Goal: Transaction & Acquisition: Book appointment/travel/reservation

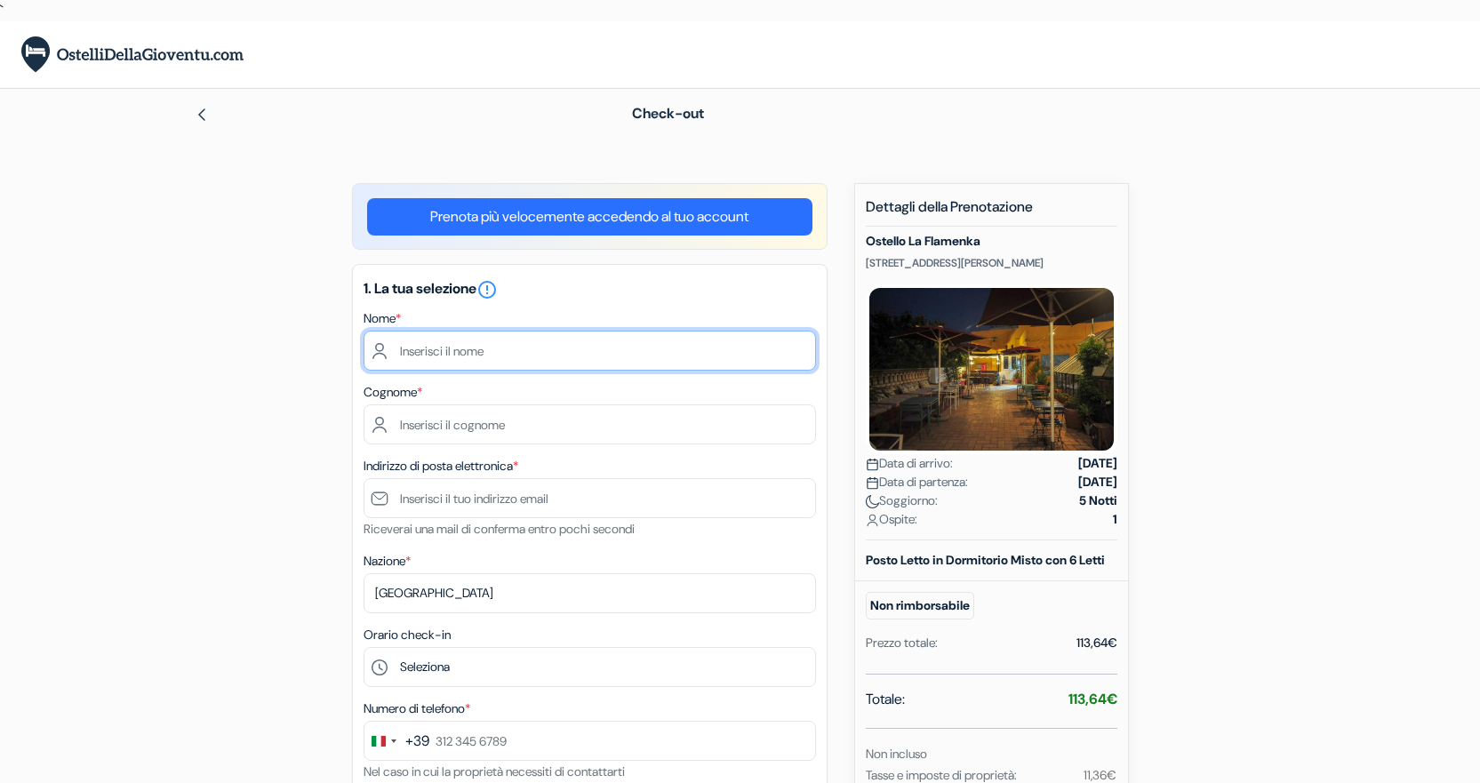
click at [725, 345] on input "text" at bounding box center [590, 351] width 452 height 40
type input "chiara"
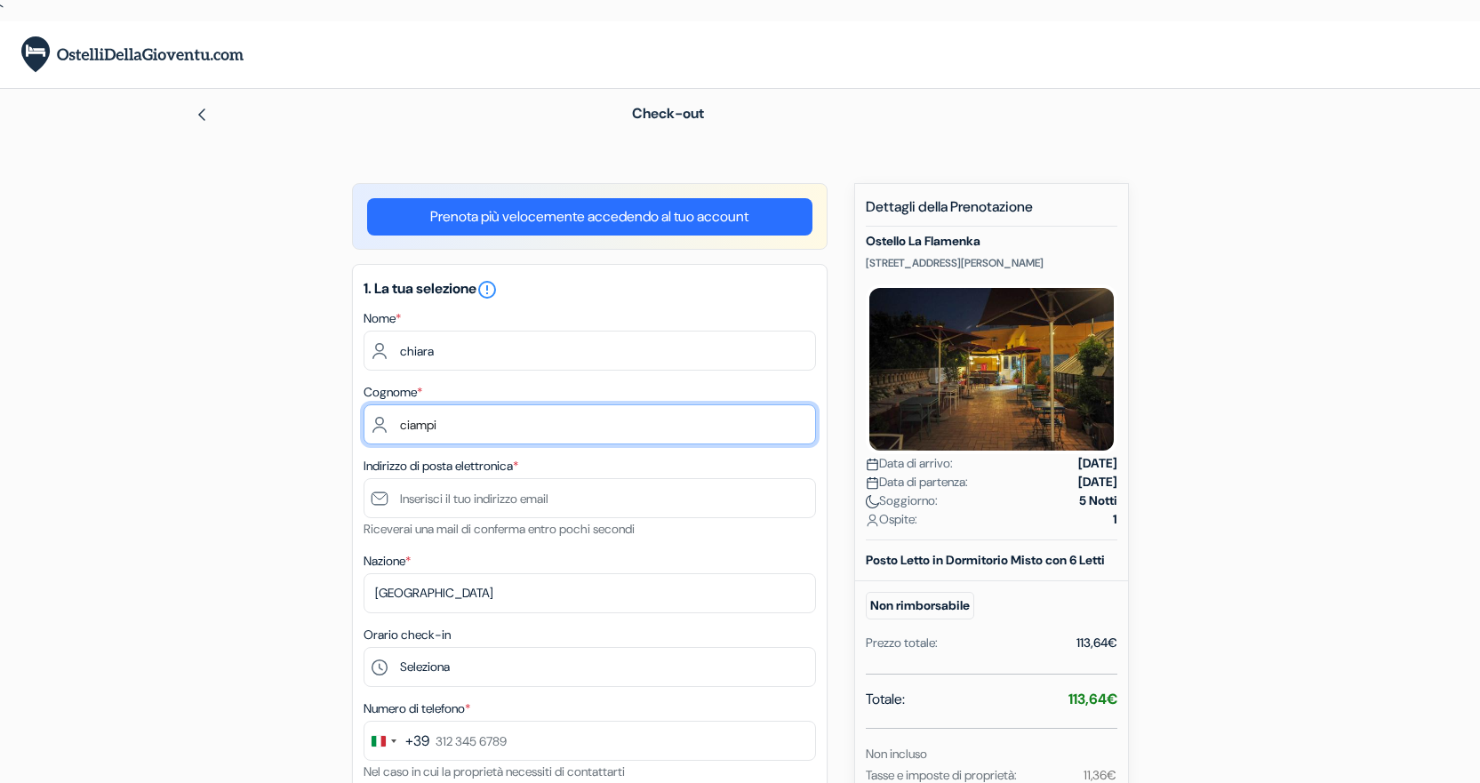
type input "ciampi"
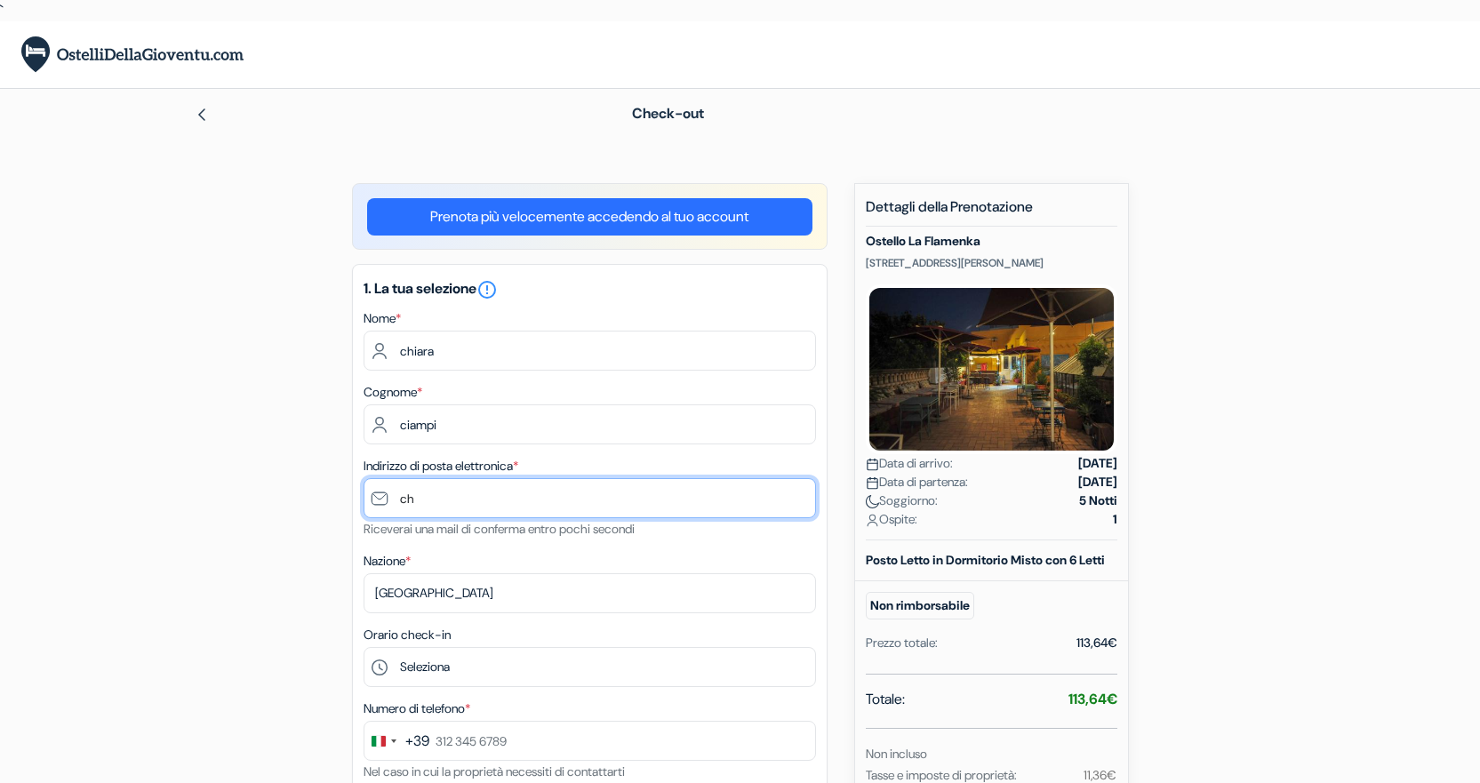
type input "c"
type input "[EMAIL_ADDRESS][DOMAIN_NAME]"
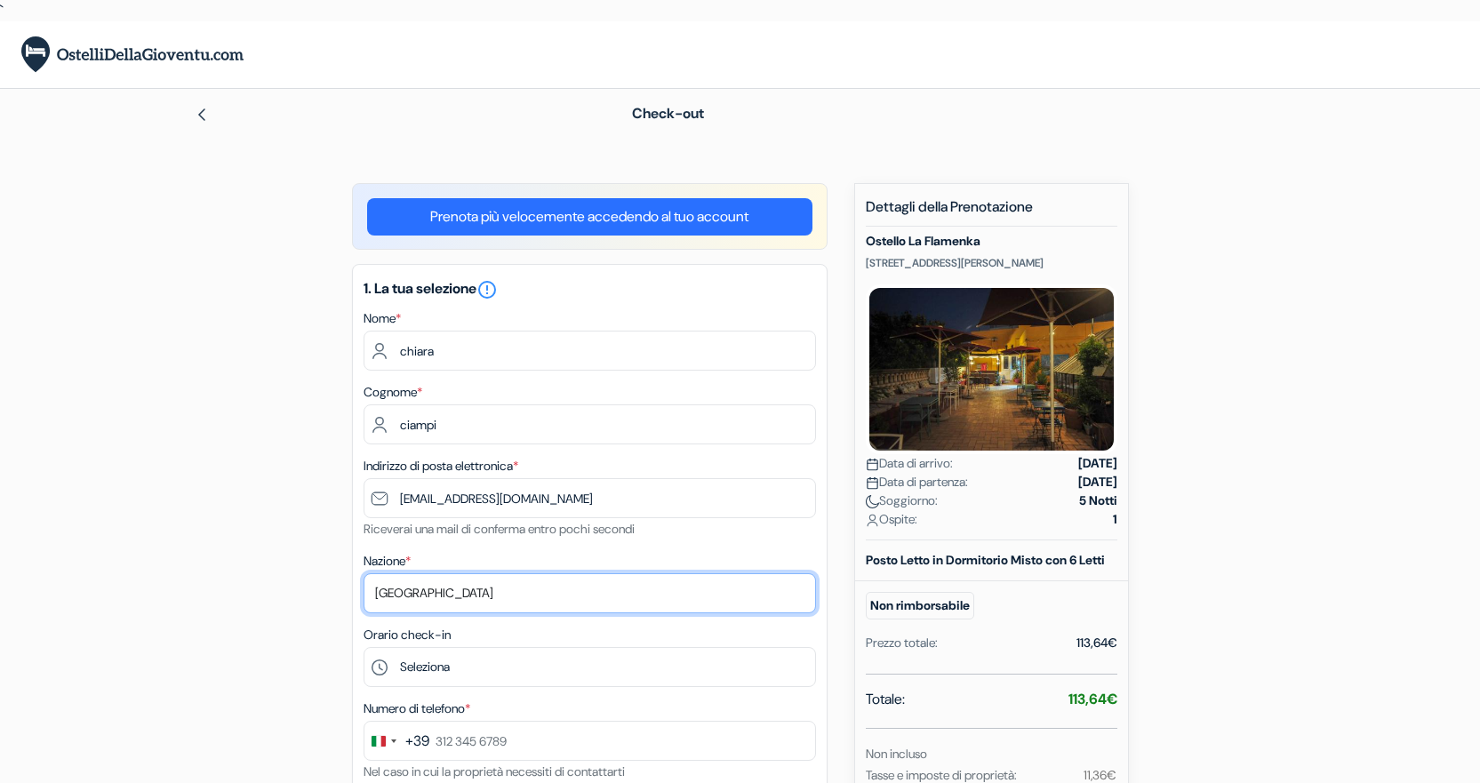
click at [590, 588] on select "Seleziona paese Abkhazia Afghanistan Albania Algeria Andorra Angola Anguilla An…" at bounding box center [590, 593] width 452 height 40
click at [364, 573] on select "Seleziona paese Abkhazia Afghanistan Albania Algeria Andorra Angola Anguilla An…" at bounding box center [590, 593] width 452 height 40
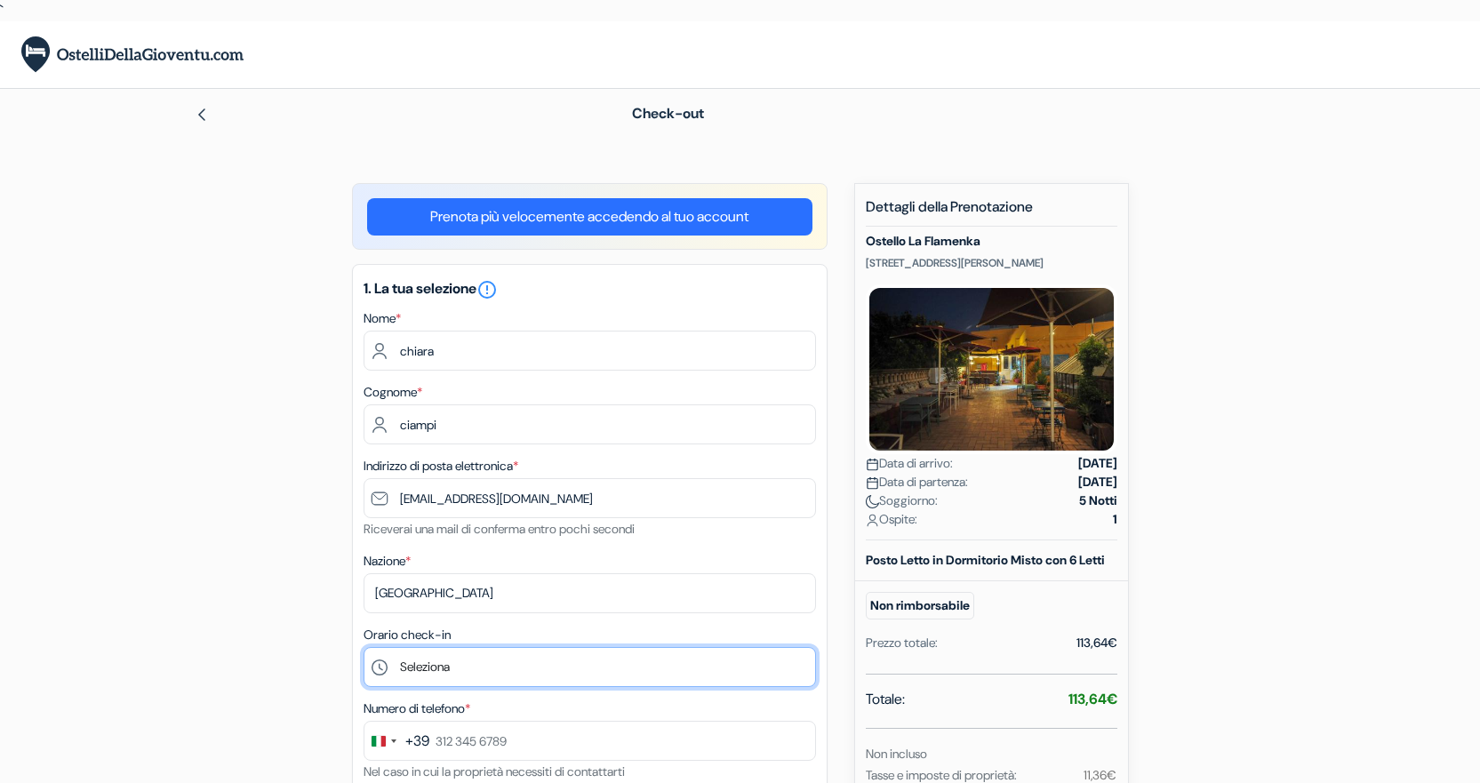
click at [583, 651] on select "Seleziona 13:00 14:00 15:00 16:00 17:00 18:00 19:00 20:00 21:00 22:00" at bounding box center [590, 667] width 452 height 40
select select "13"
click at [364, 647] on select "Seleziona 13:00 14:00 15:00 16:00 17:00 18:00 19:00 20:00 21:00 22:00" at bounding box center [590, 667] width 452 height 40
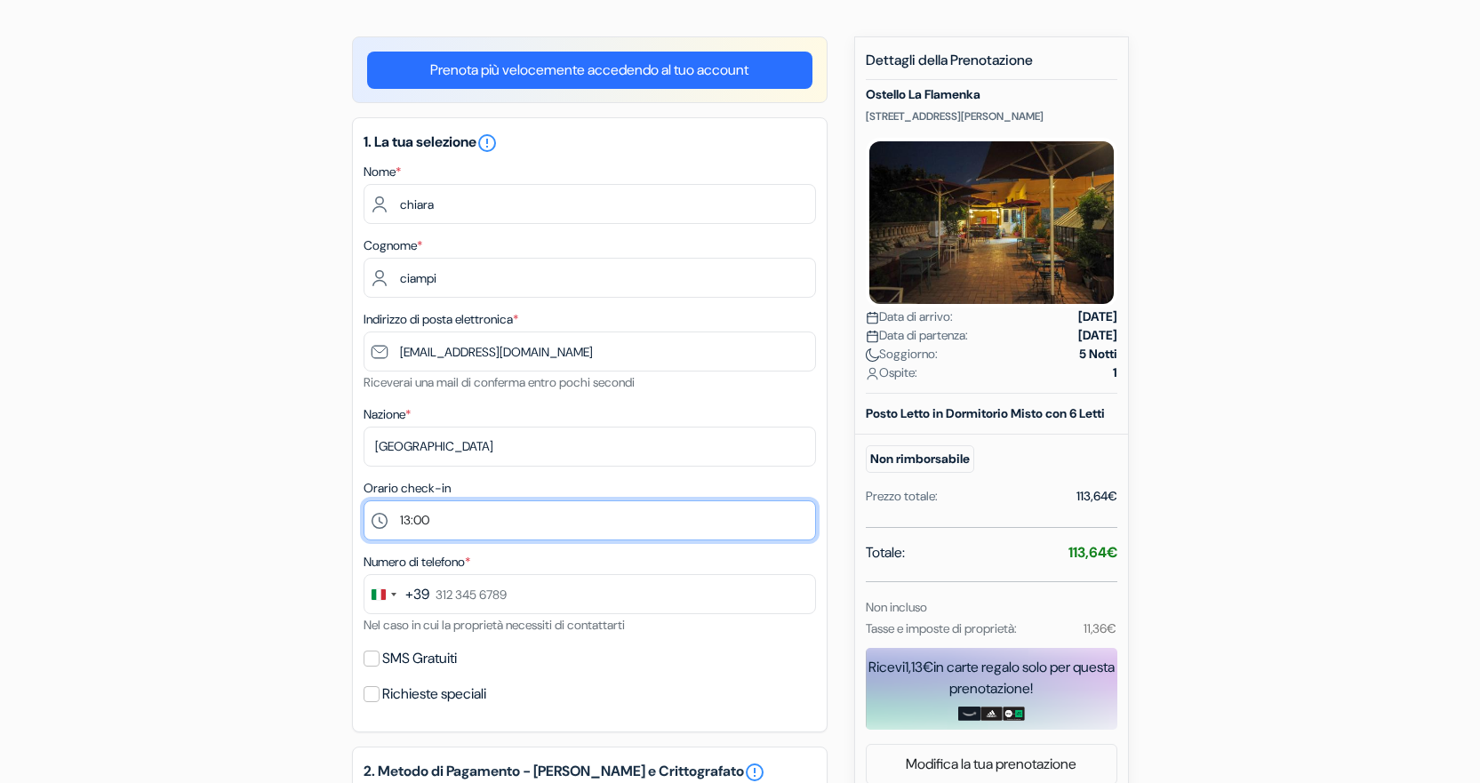
scroll to position [178, 0]
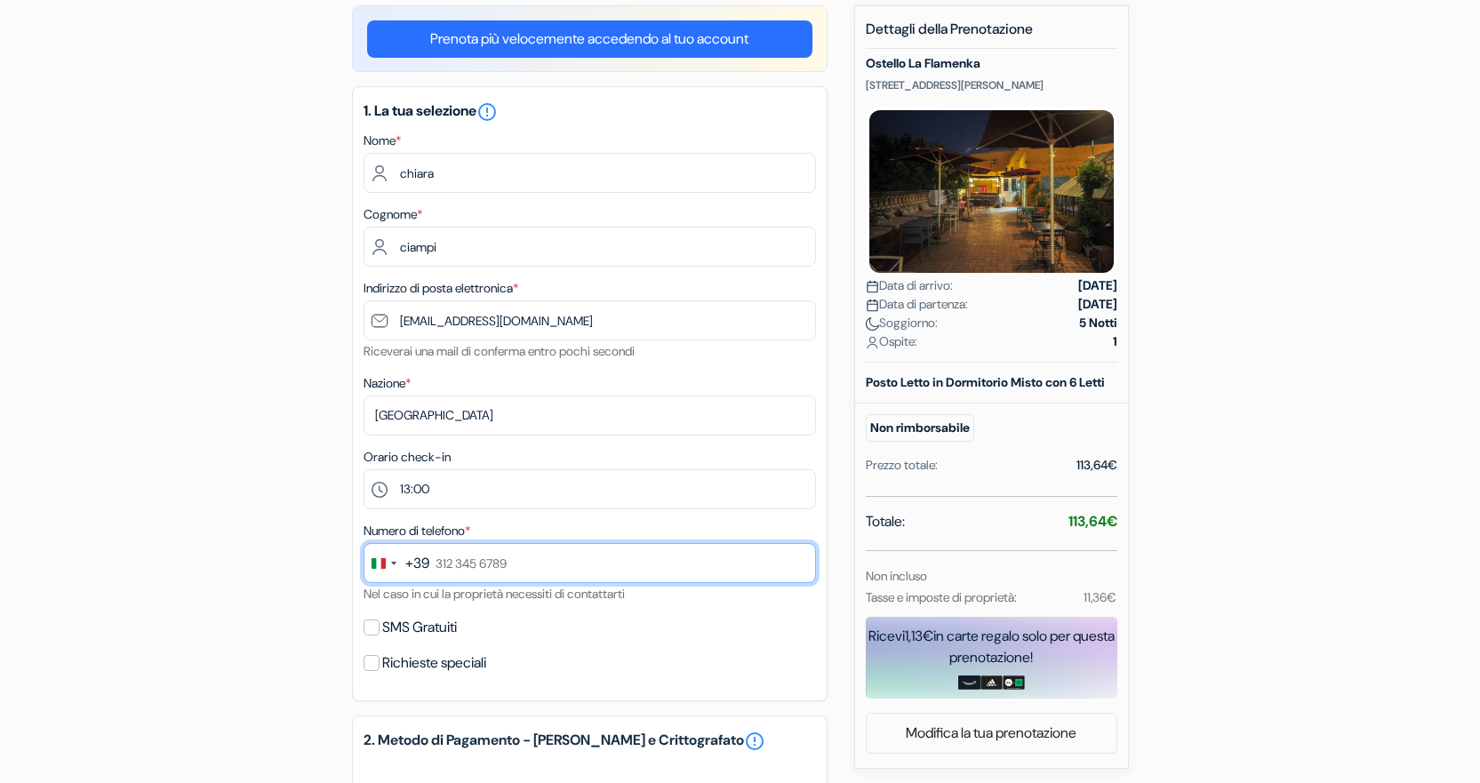
click at [585, 576] on input "text" at bounding box center [590, 563] width 452 height 40
type input "334 972 7094"
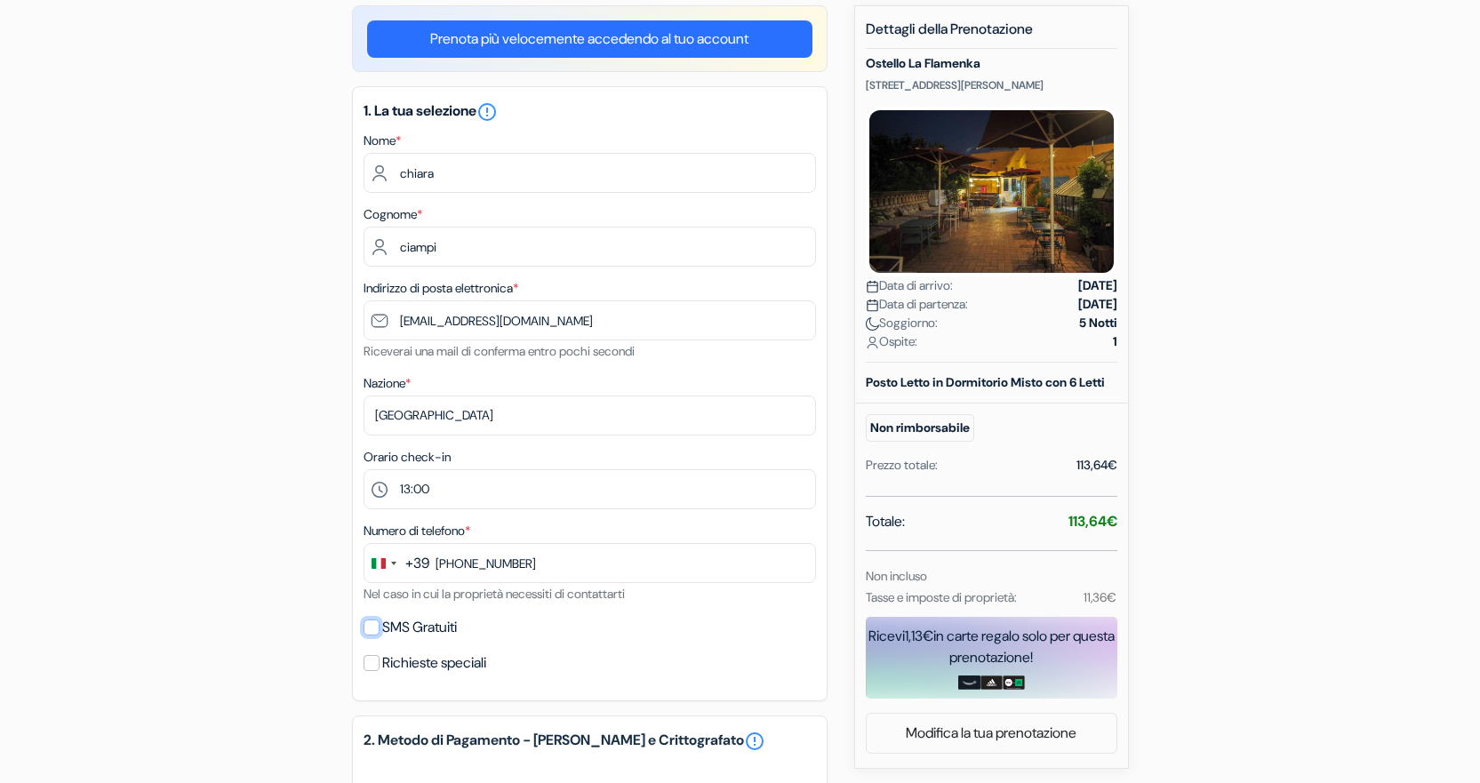
click at [367, 629] on input "SMS Gratuiti" at bounding box center [372, 628] width 16 height 16
checkbox input "true"
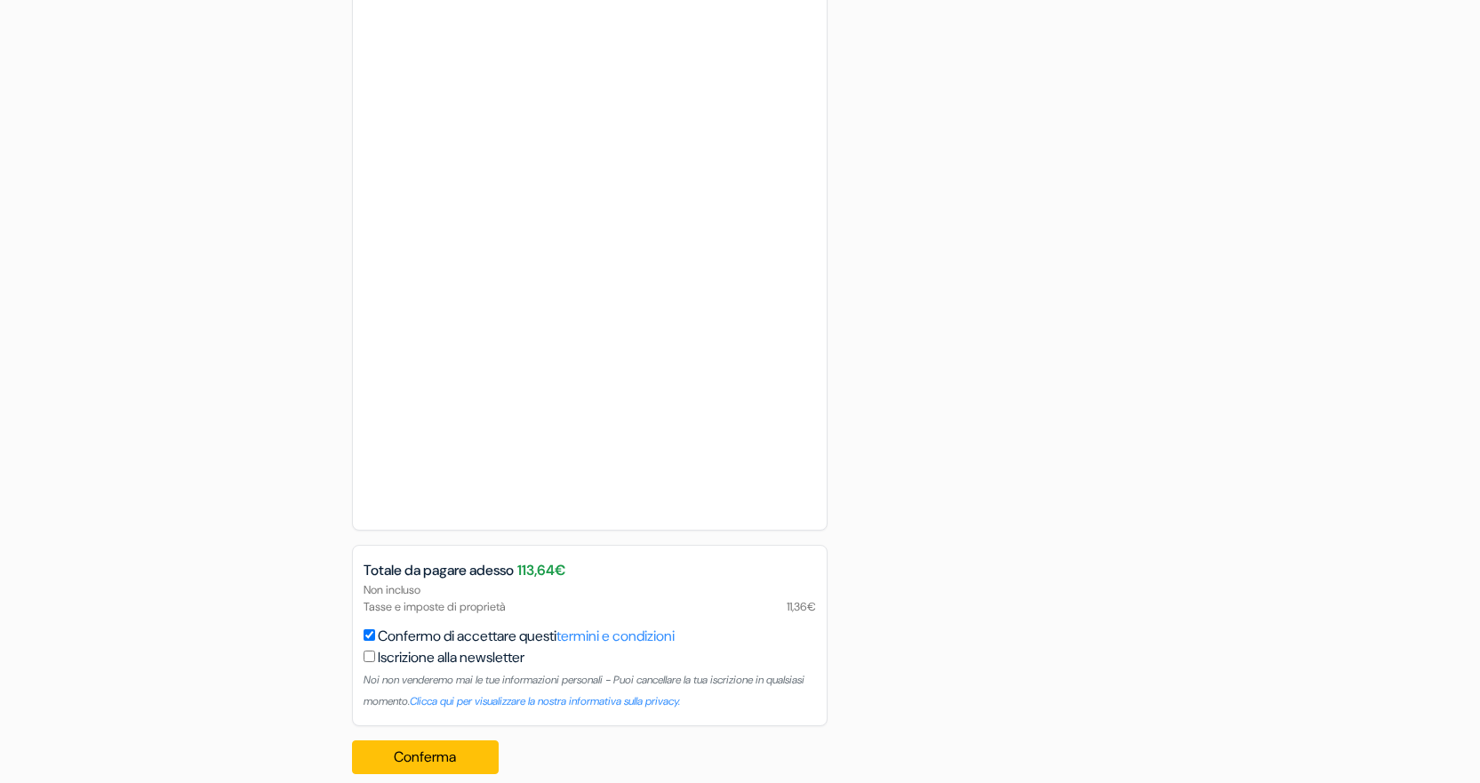
scroll to position [1049, 0]
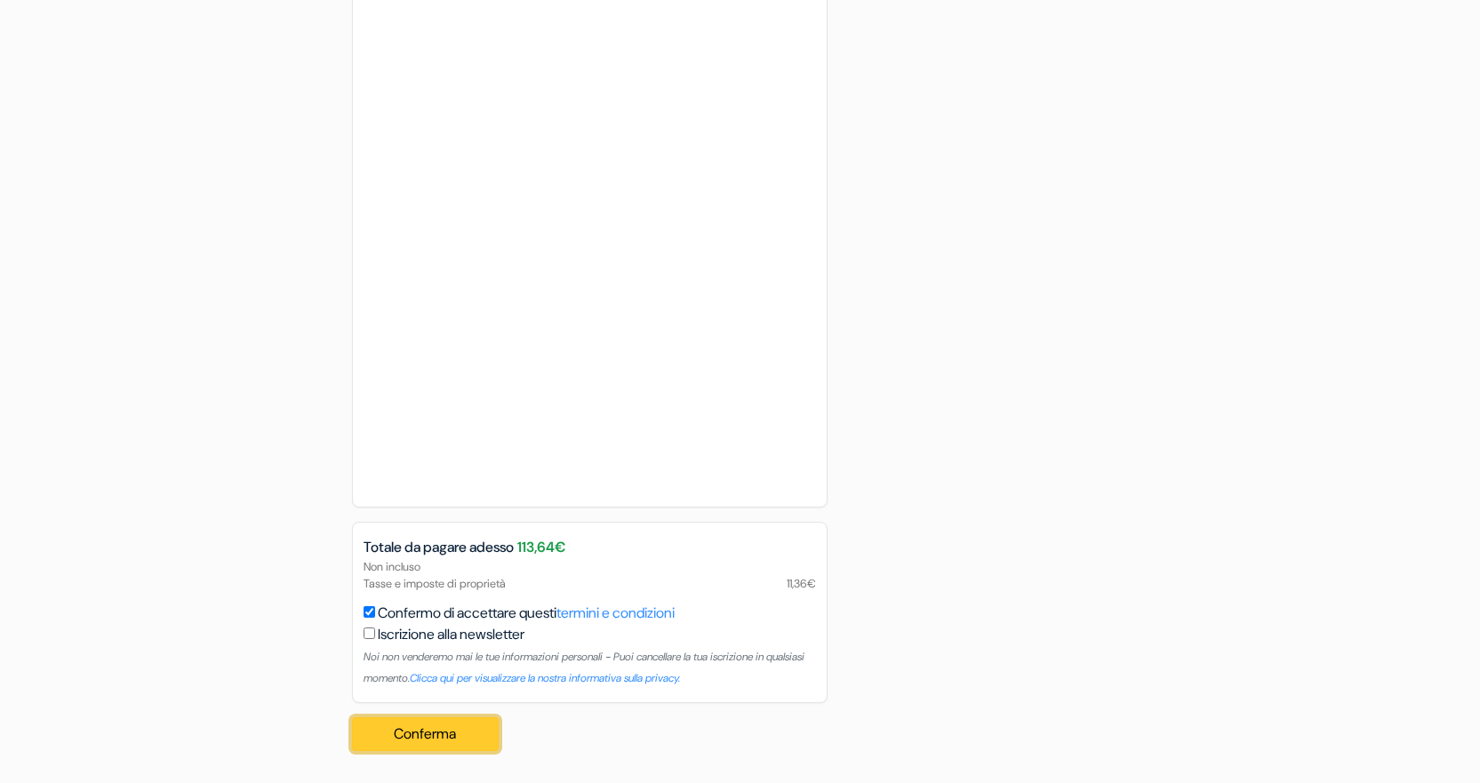
click at [430, 727] on button "Conferma Loading..." at bounding box center [426, 734] width 148 height 34
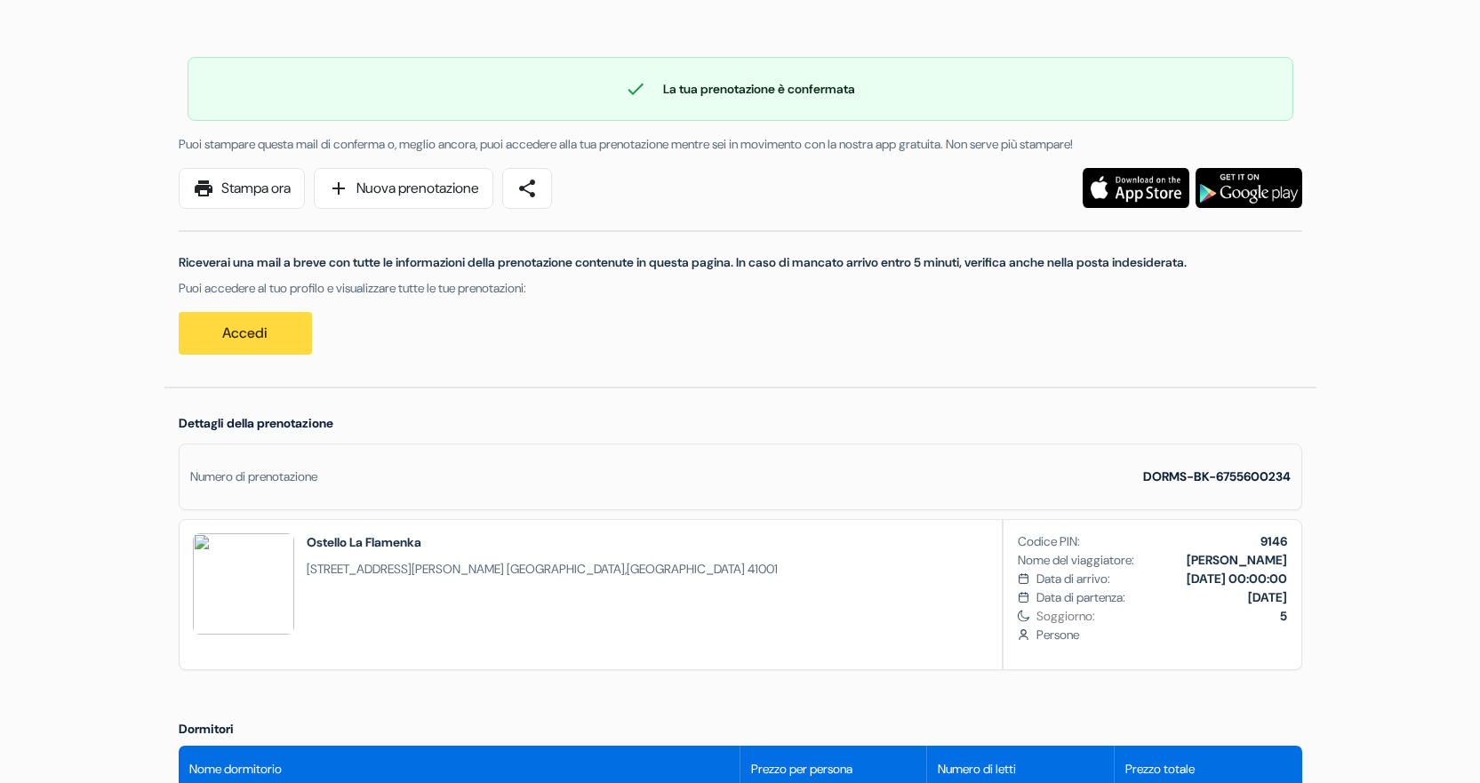
scroll to position [89, 0]
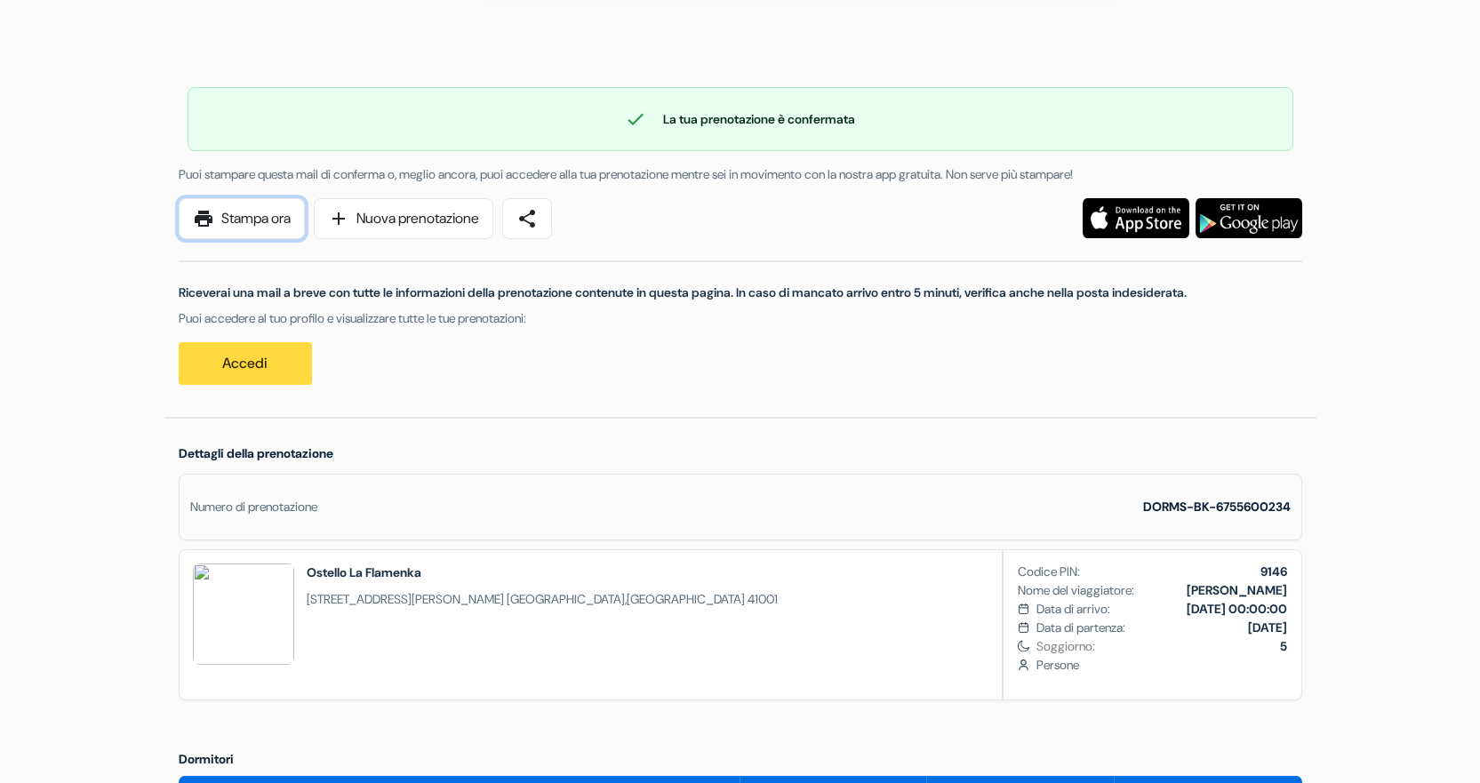
click at [219, 225] on link "print Stampa ora" at bounding box center [242, 218] width 126 height 41
click at [552, 228] on link "share" at bounding box center [527, 218] width 50 height 41
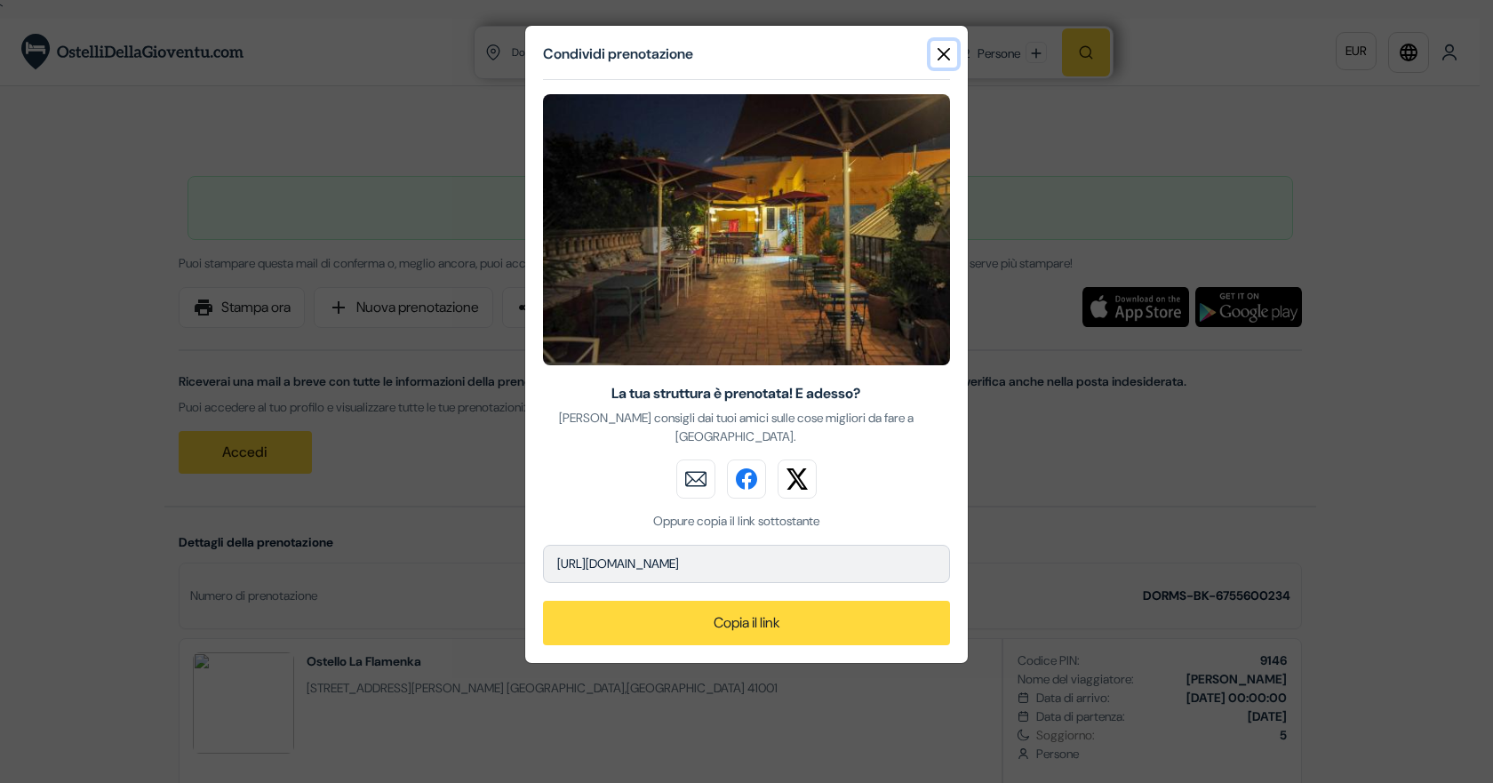
click at [933, 61] on button "Close" at bounding box center [944, 54] width 27 height 27
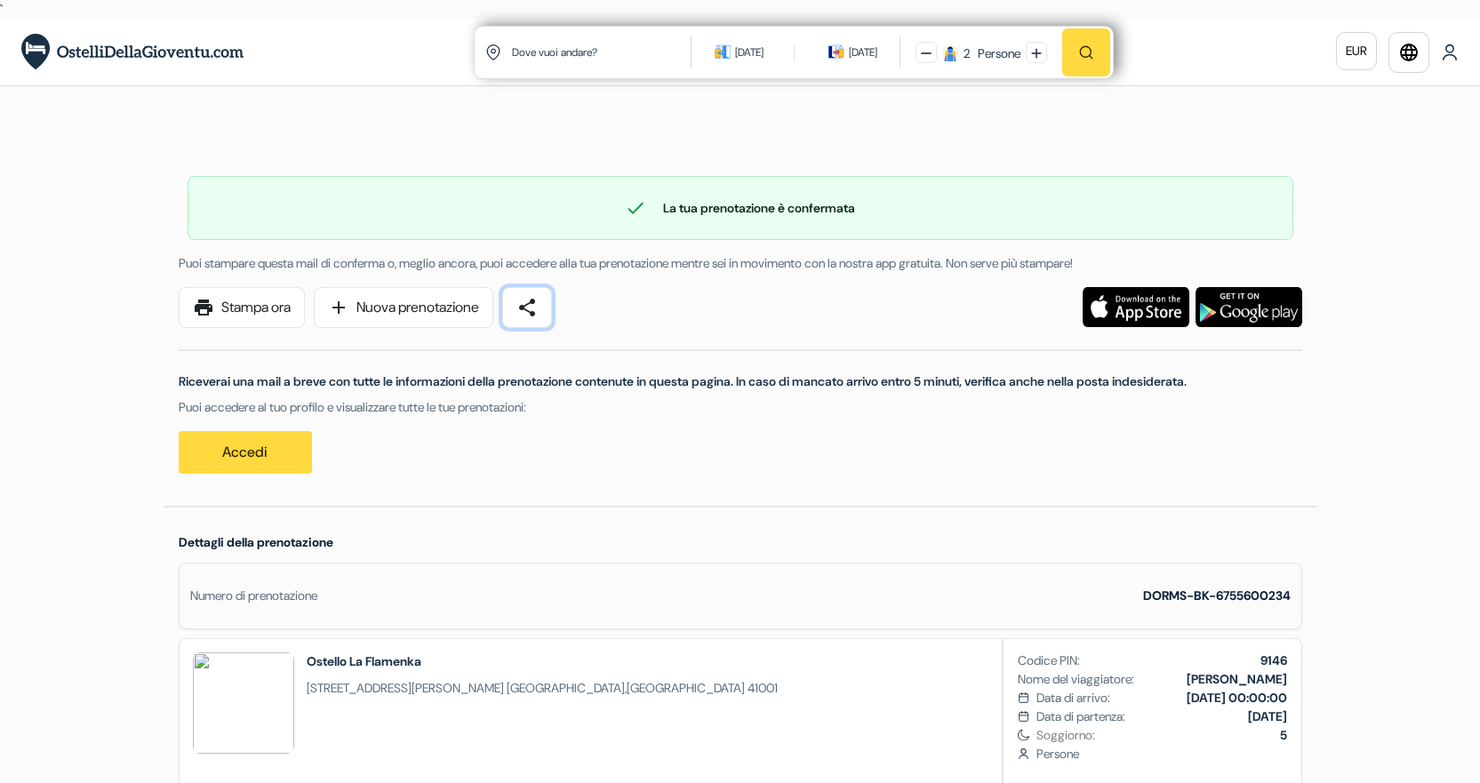
click at [538, 312] on span "share" at bounding box center [526, 307] width 21 height 21
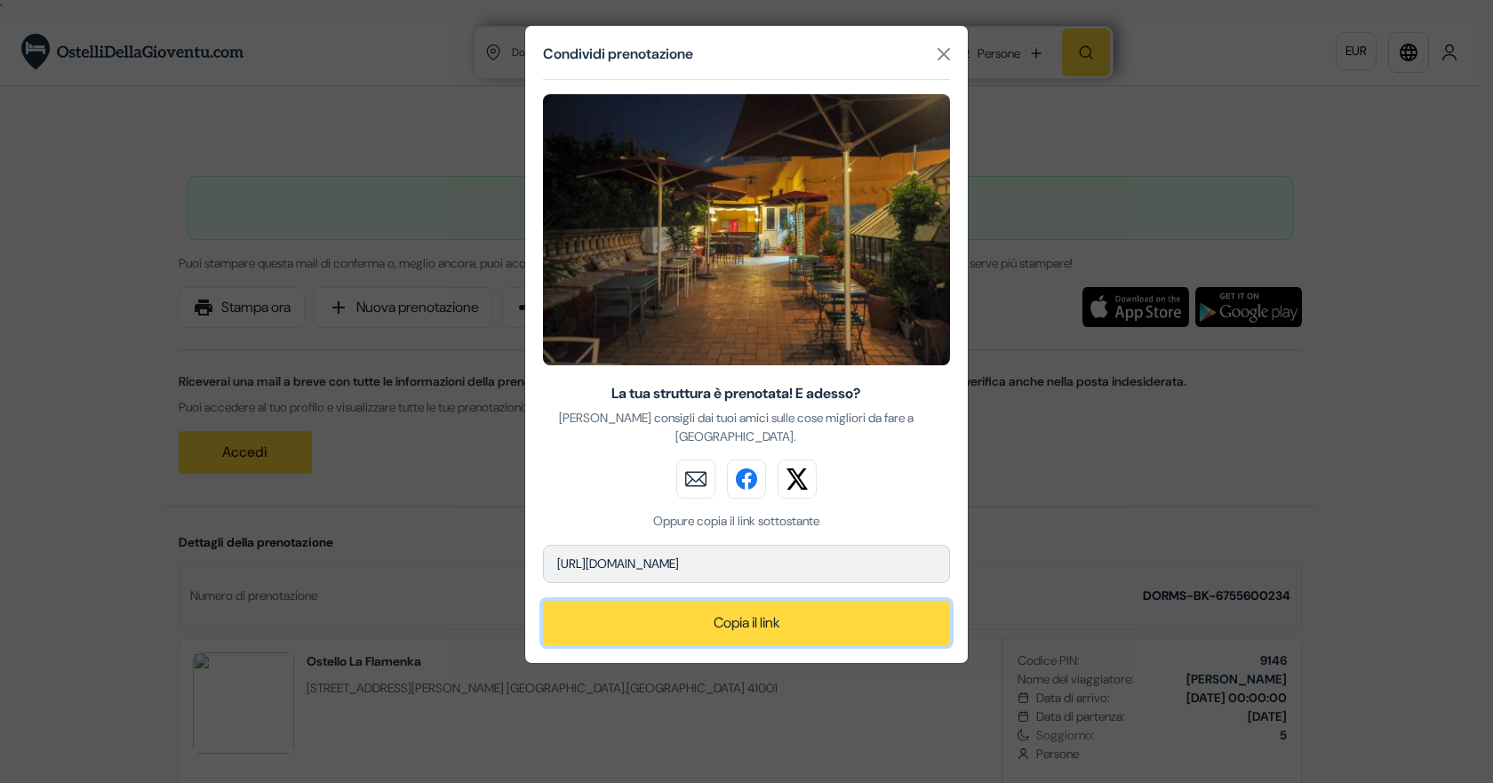
click at [695, 601] on button "Copia il link" at bounding box center [746, 623] width 407 height 44
click at [937, 55] on button "Close" at bounding box center [944, 54] width 27 height 27
